Goal: Find contact information: Find contact information

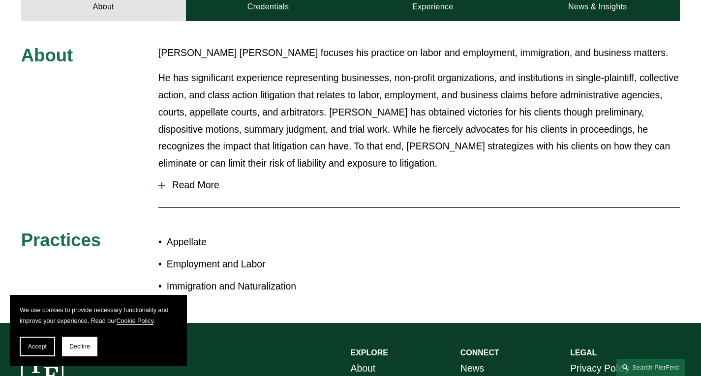
scroll to position [394, 0]
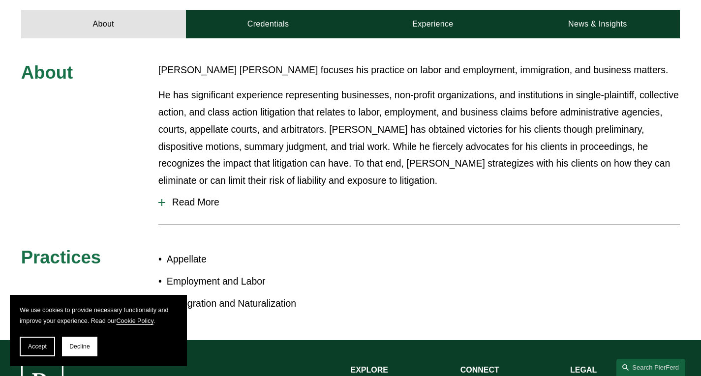
click at [162, 202] on div at bounding box center [161, 202] width 7 height 1
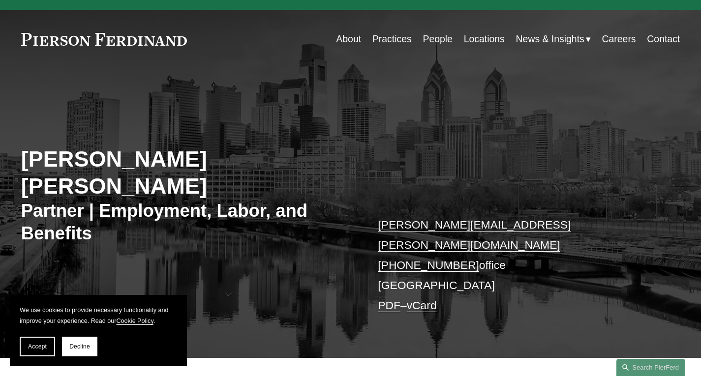
scroll to position [0, 0]
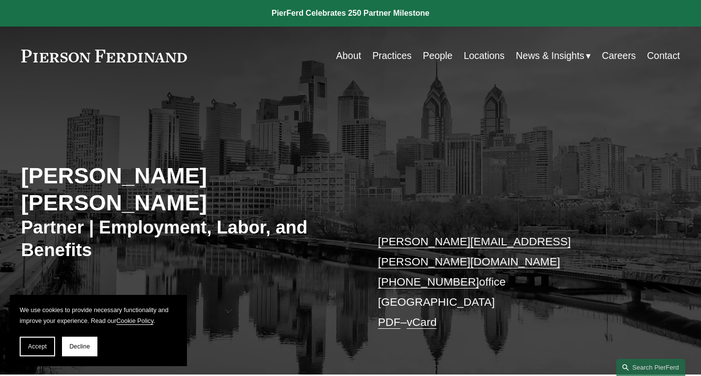
click at [136, 54] on link at bounding box center [104, 56] width 166 height 13
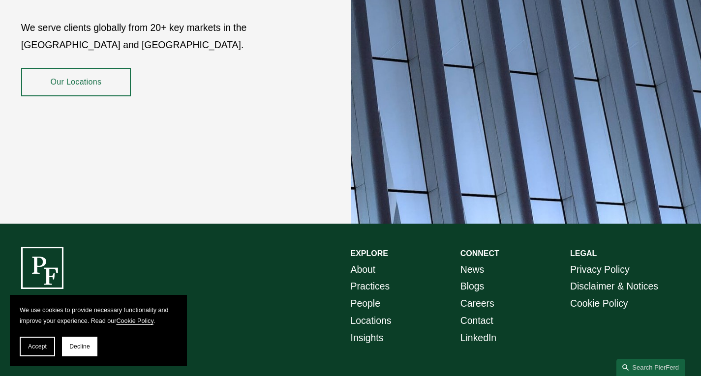
scroll to position [1722, 0]
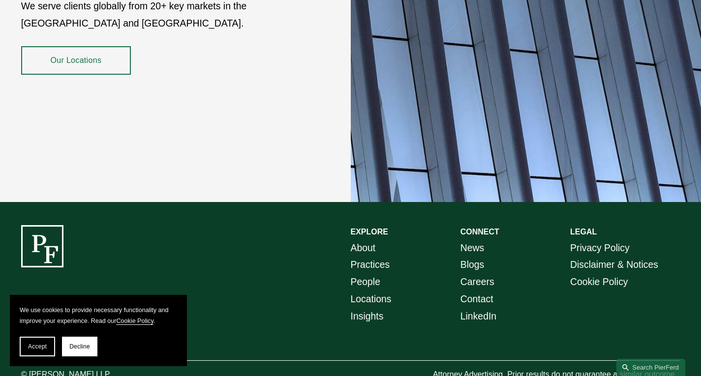
click at [371, 296] on link "Locations" at bounding box center [371, 299] width 41 height 17
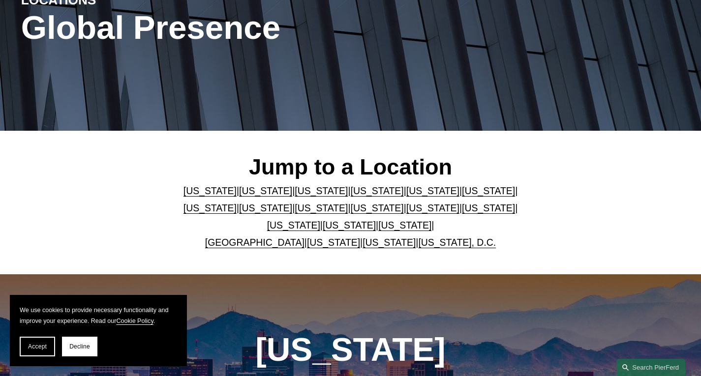
scroll to position [148, 0]
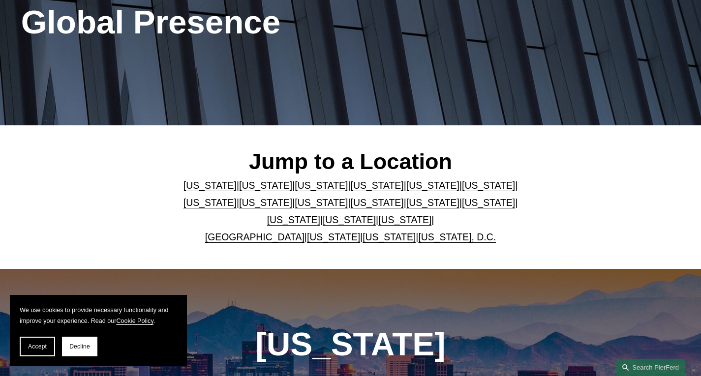
click at [323, 221] on link "[US_STATE]" at bounding box center [349, 220] width 53 height 11
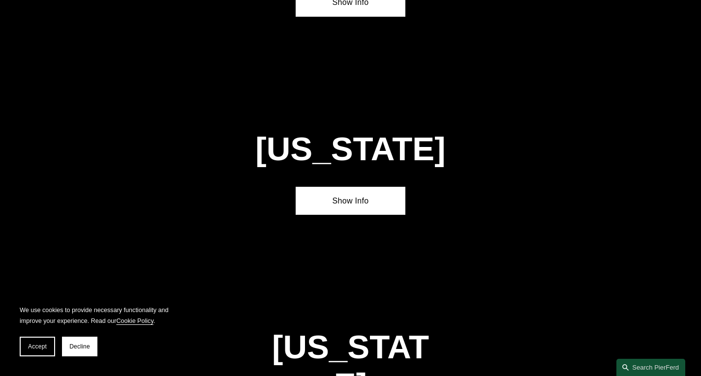
scroll to position [3025, 0]
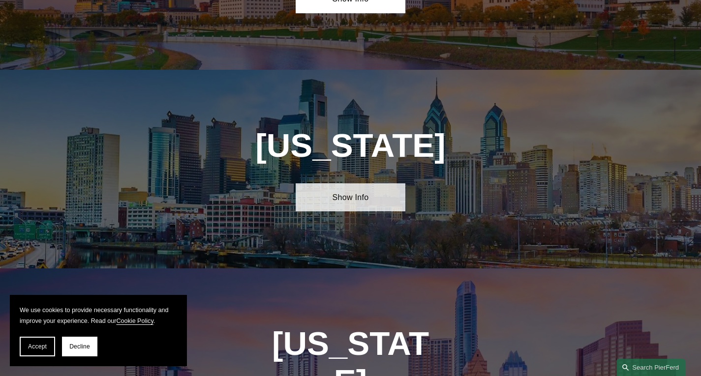
click at [334, 184] on link "Show Info" at bounding box center [351, 198] width 110 height 29
